Goal: Check status: Check status

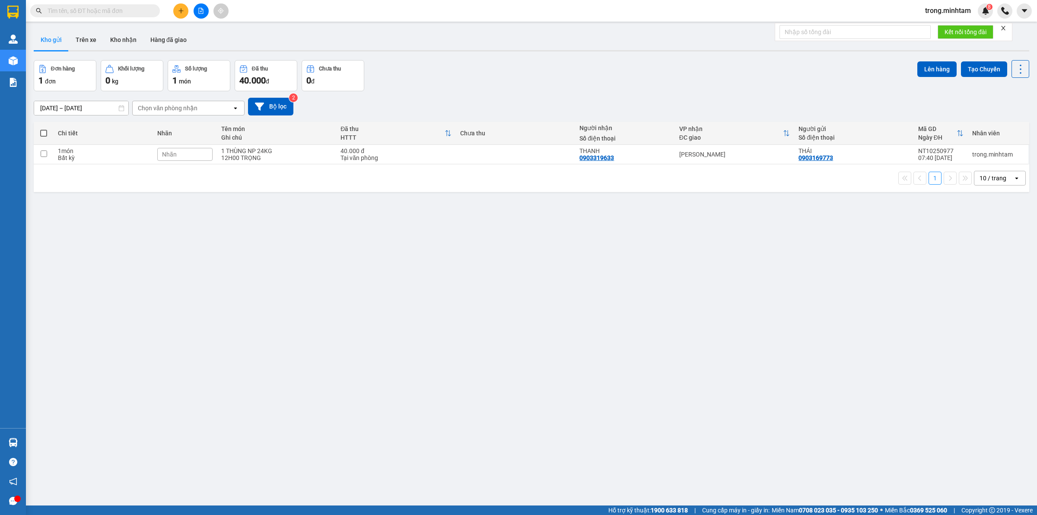
click at [1004, 29] on icon "close" at bounding box center [1003, 28] width 6 height 6
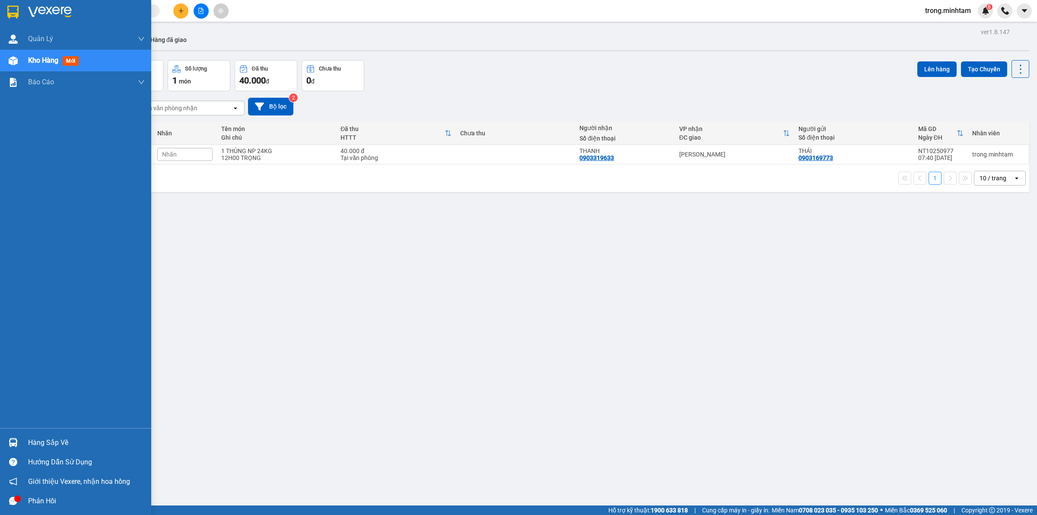
click at [52, 446] on div "Hàng sắp về" at bounding box center [86, 442] width 117 height 13
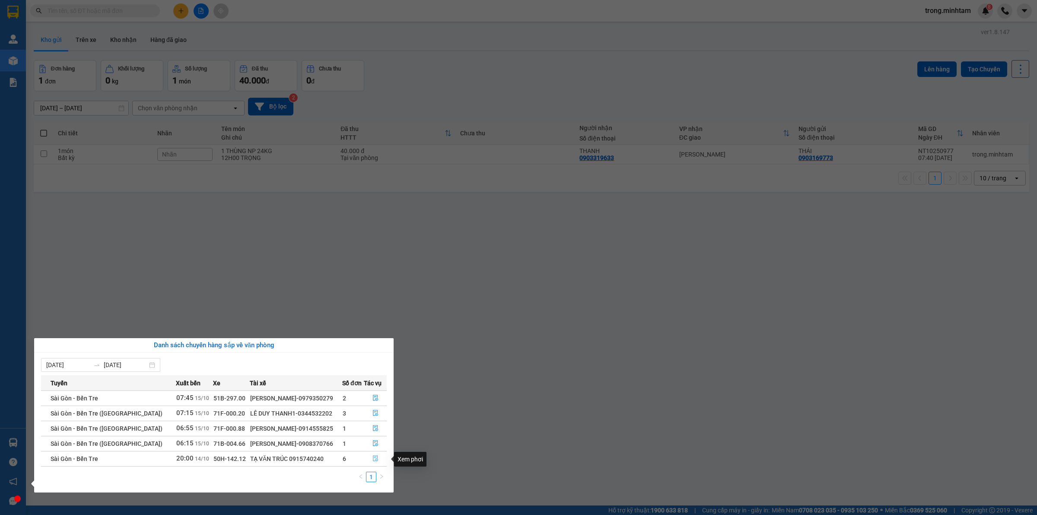
click at [377, 459] on button "button" at bounding box center [375, 459] width 22 height 14
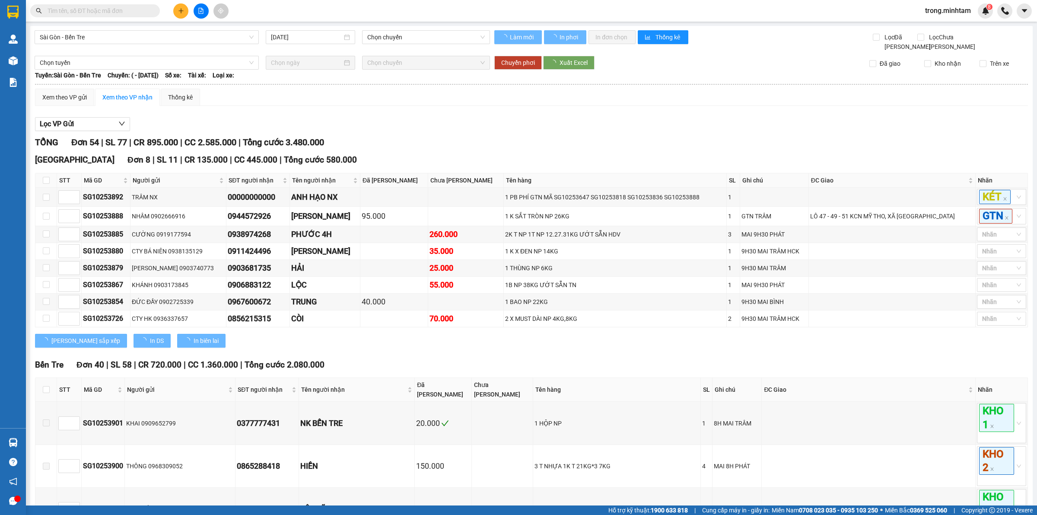
type input "[DATE]"
